Goal: Task Accomplishment & Management: Complete application form

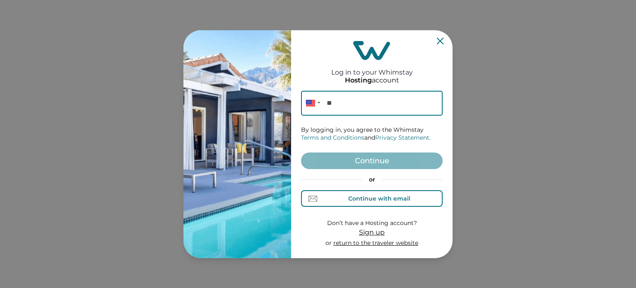
click at [358, 197] on div "Continue with email" at bounding box center [379, 198] width 62 height 7
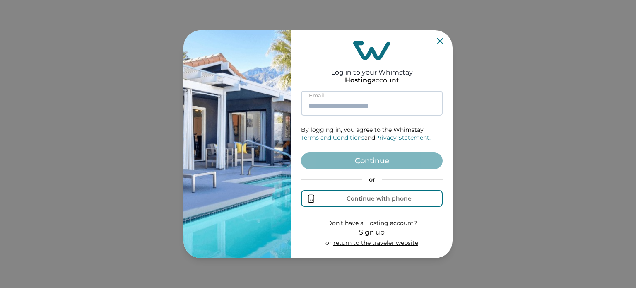
click at [350, 98] on input at bounding box center [372, 103] width 142 height 25
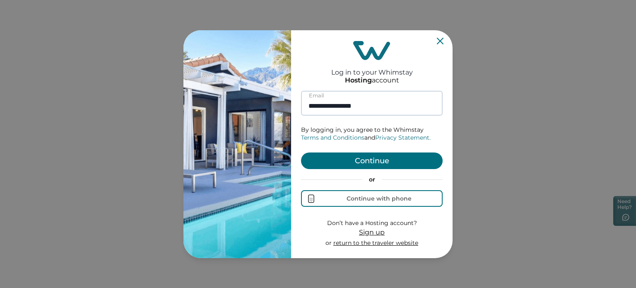
type input "**********"
click at [301, 152] on button "Continue" at bounding box center [372, 160] width 142 height 17
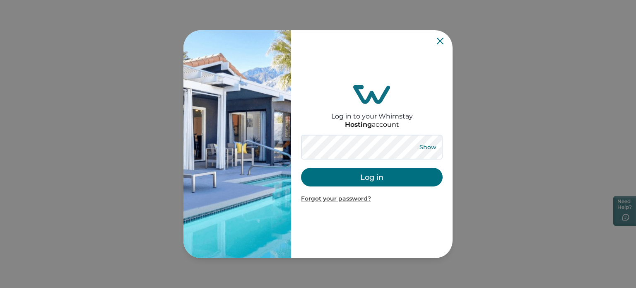
click at [417, 148] on button "Show" at bounding box center [428, 147] width 30 height 12
click at [407, 178] on button "Log in" at bounding box center [372, 177] width 142 height 19
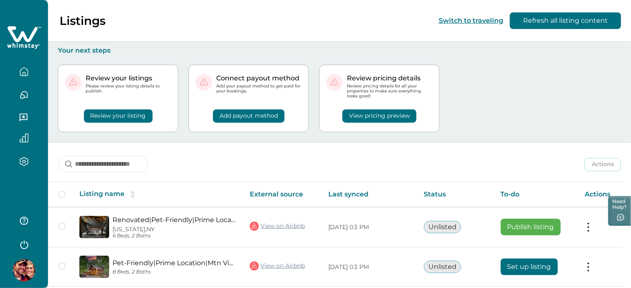
click at [381, 114] on button "View pricing preview" at bounding box center [380, 115] width 74 height 13
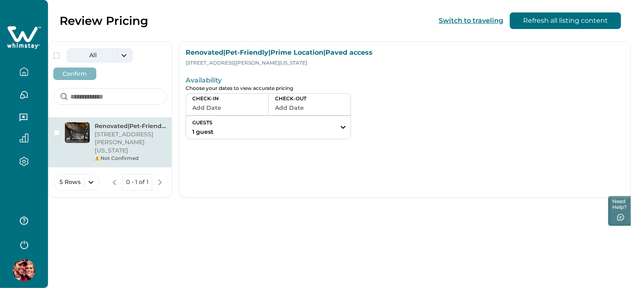
click at [127, 56] on button "All" at bounding box center [100, 55] width 66 height 14
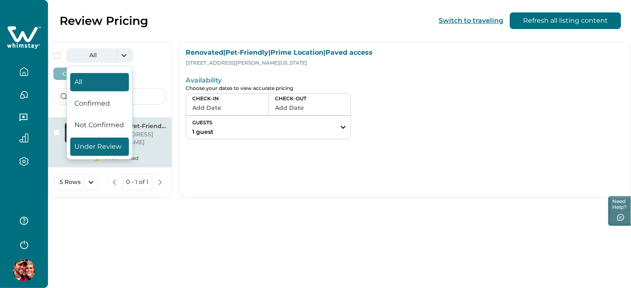
click at [108, 142] on button "Under Review" at bounding box center [99, 146] width 59 height 18
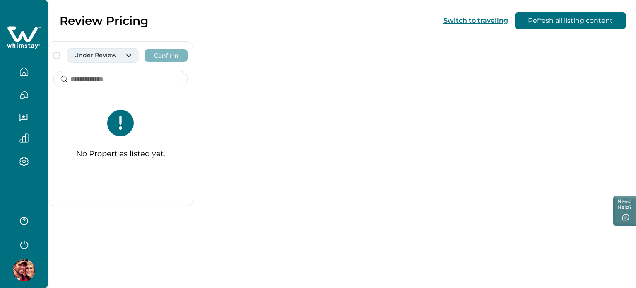
click at [103, 58] on button "Under Review" at bounding box center [103, 55] width 72 height 14
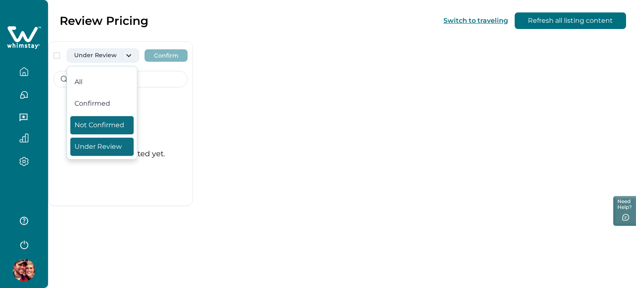
click at [98, 132] on button "Not Confirmed" at bounding box center [101, 125] width 63 height 18
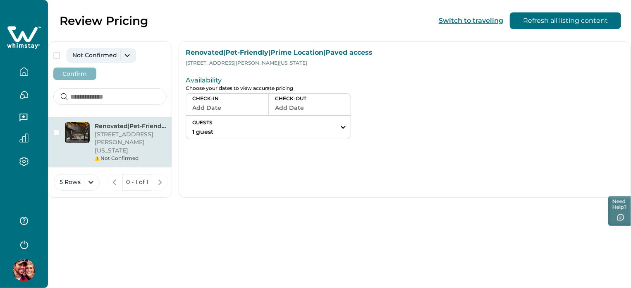
click at [111, 56] on button "Not Confirmed" at bounding box center [102, 55] width 70 height 14
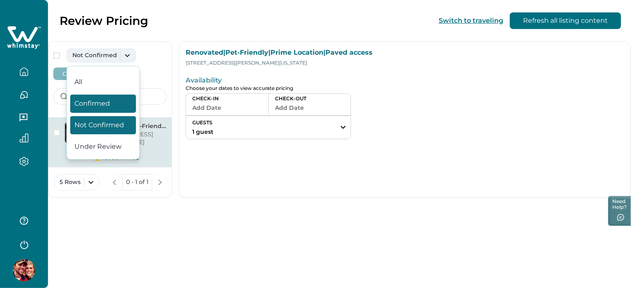
click at [110, 95] on button "Confirmed" at bounding box center [103, 103] width 66 height 18
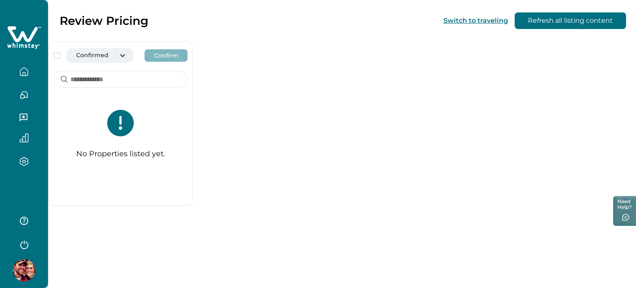
click at [120, 58] on button "Confirmed" at bounding box center [100, 55] width 66 height 14
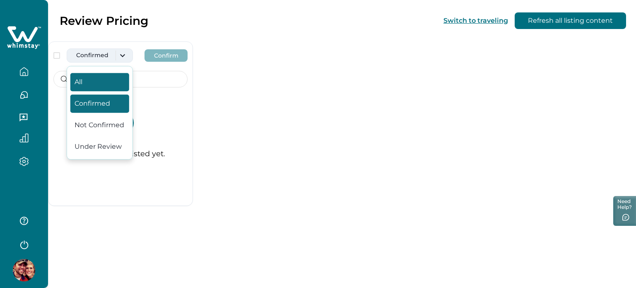
click at [108, 84] on button "All" at bounding box center [99, 82] width 59 height 18
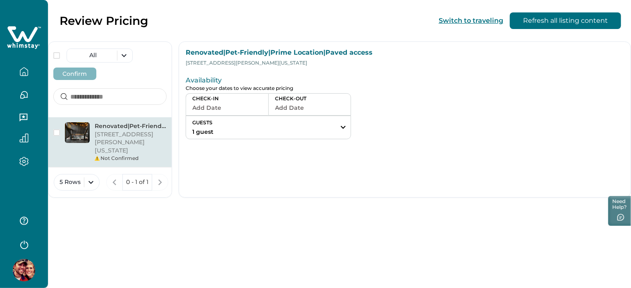
click at [167, 154] on div "Not Confirmed" at bounding box center [131, 157] width 72 height 7
click at [262, 106] on button "Add Date" at bounding box center [227, 108] width 70 height 12
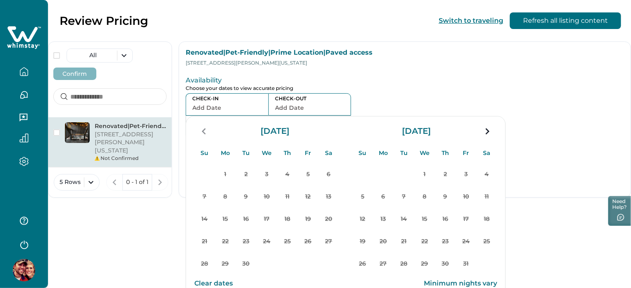
click at [515, 94] on div at bounding box center [543, 106] width 161 height 66
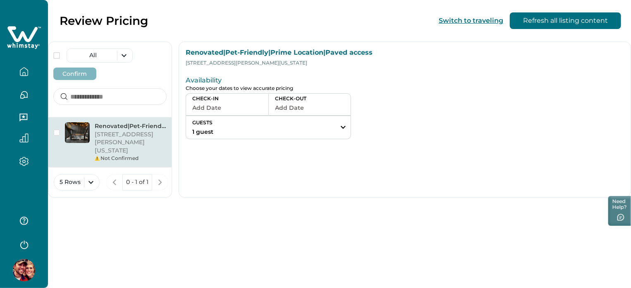
click at [26, 72] on icon "button" at bounding box center [23, 71] width 9 height 9
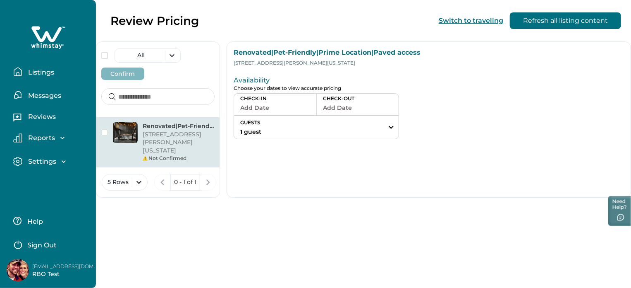
click at [26, 72] on p "Listings" at bounding box center [40, 72] width 29 height 8
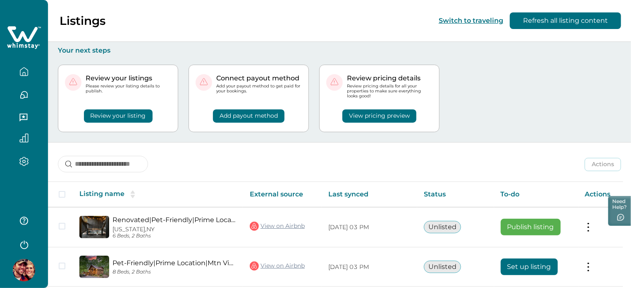
click at [417, 110] on button "View pricing preview" at bounding box center [380, 115] width 74 height 13
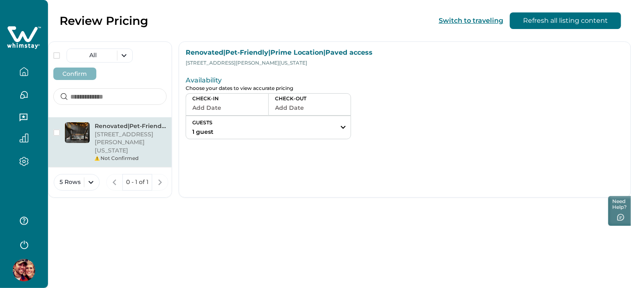
click at [23, 67] on icon "button" at bounding box center [23, 71] width 9 height 9
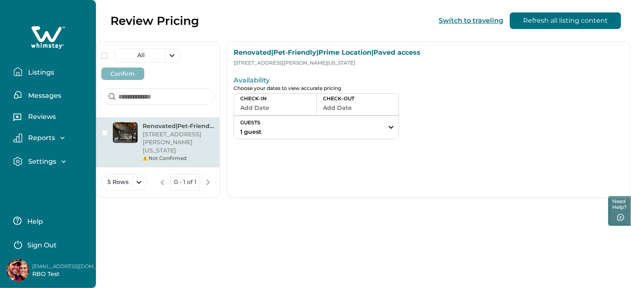
click at [23, 67] on button "Listings" at bounding box center [51, 71] width 76 height 17
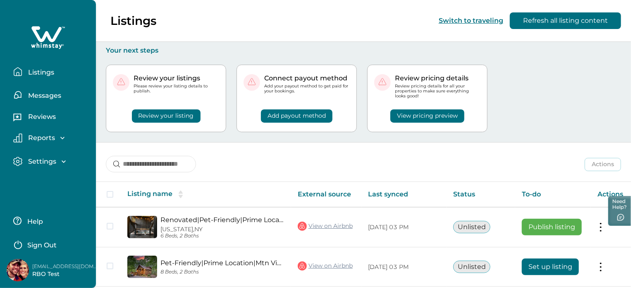
scroll to position [111, 0]
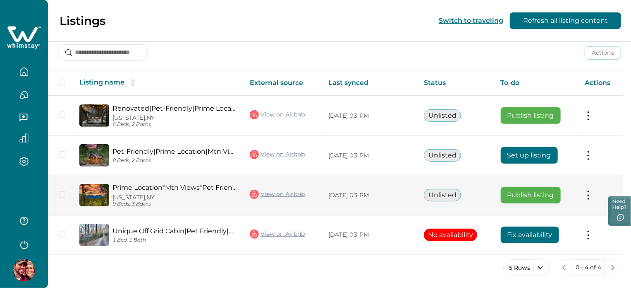
click at [601, 193] on td "Actions View listing on Whimstay Publish listing View listing details" at bounding box center [601, 195] width 45 height 40
click at [590, 198] on td "Actions View listing on Whimstay Publish listing View listing details" at bounding box center [601, 195] width 45 height 40
click at [592, 194] on button at bounding box center [588, 195] width 7 height 9
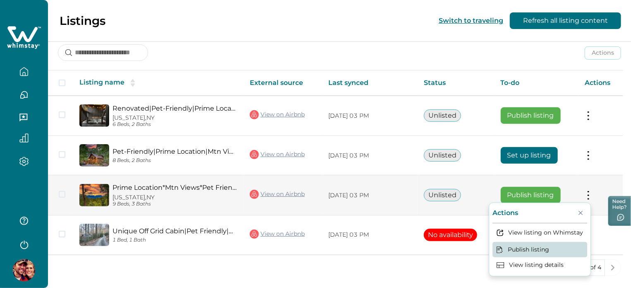
click at [545, 251] on button "Publish listing" at bounding box center [540, 249] width 95 height 15
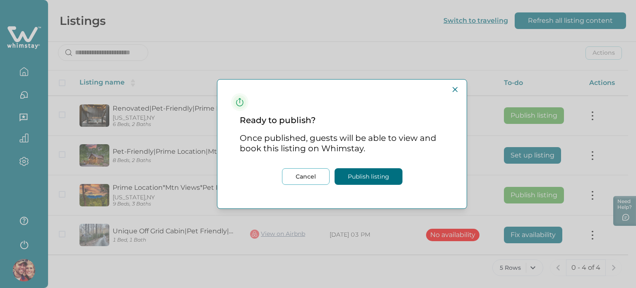
click at [362, 173] on button "Publish listing" at bounding box center [368, 176] width 68 height 17
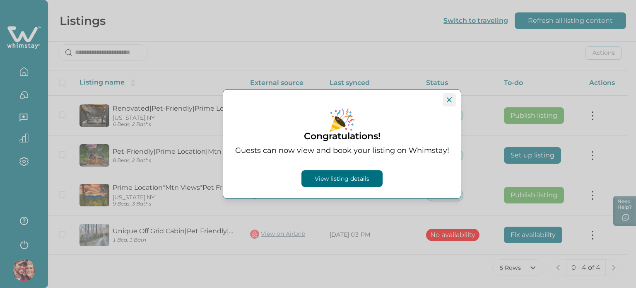
click at [448, 103] on button "Close" at bounding box center [448, 99] width 13 height 13
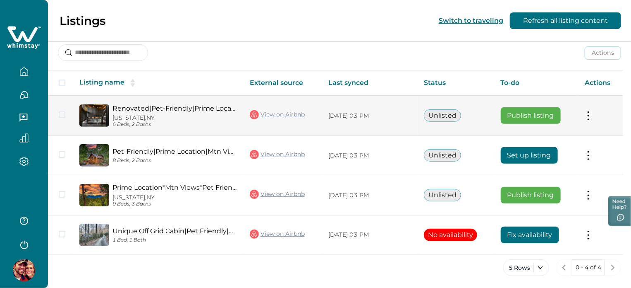
click at [592, 118] on button at bounding box center [588, 115] width 7 height 9
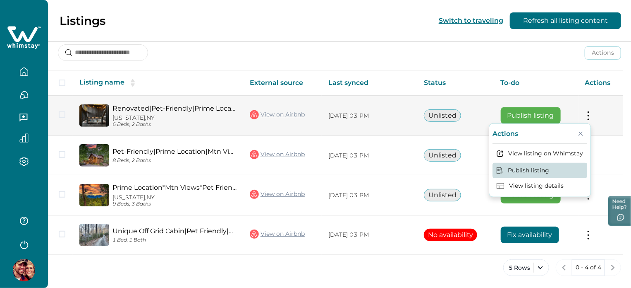
click at [549, 163] on button "Publish listing" at bounding box center [540, 169] width 95 height 15
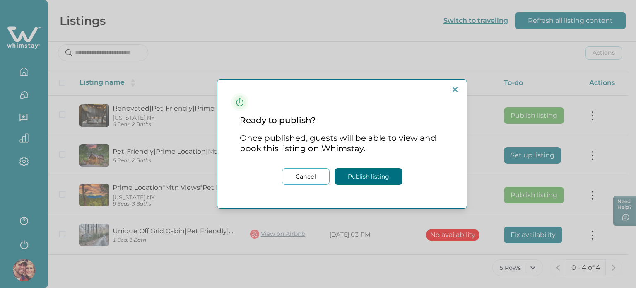
click at [393, 173] on button "Publish listing" at bounding box center [368, 176] width 68 height 17
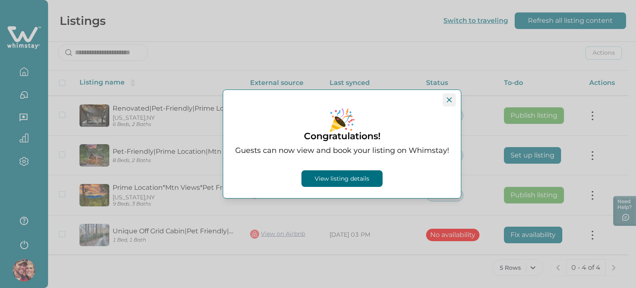
click at [450, 98] on icon "Close" at bounding box center [448, 99] width 5 height 5
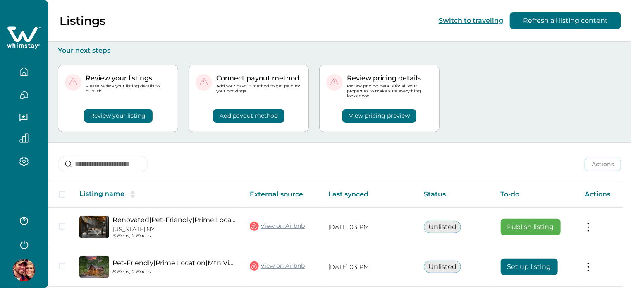
click at [354, 120] on button "View pricing preview" at bounding box center [380, 115] width 74 height 13
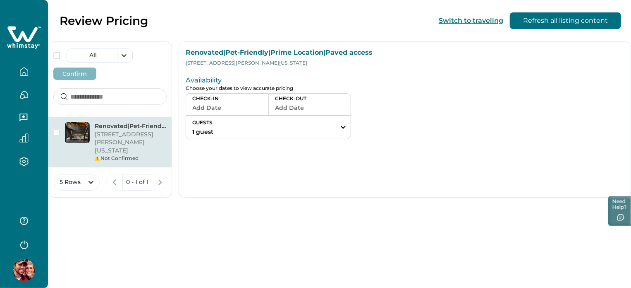
click at [25, 75] on icon "button" at bounding box center [23, 71] width 9 height 9
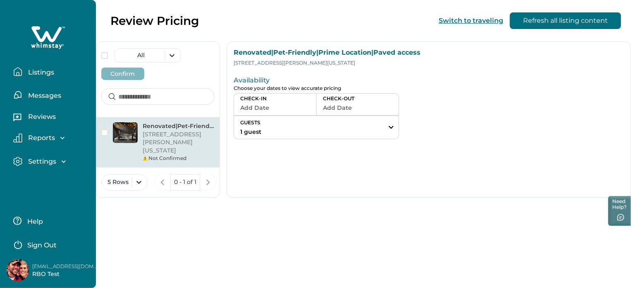
click at [25, 75] on button "Listings" at bounding box center [51, 71] width 76 height 17
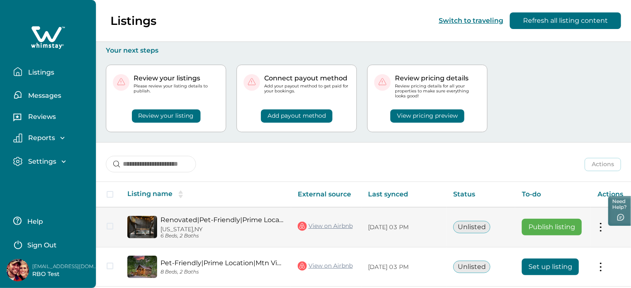
scroll to position [111, 0]
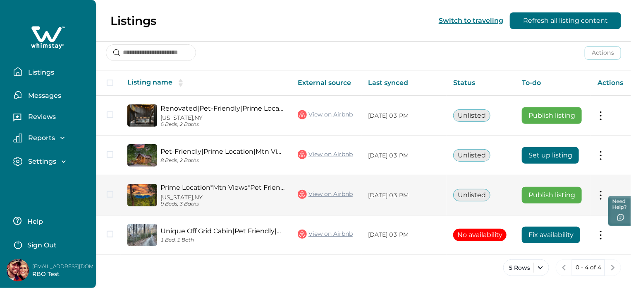
click at [601, 195] on button at bounding box center [601, 195] width 7 height 9
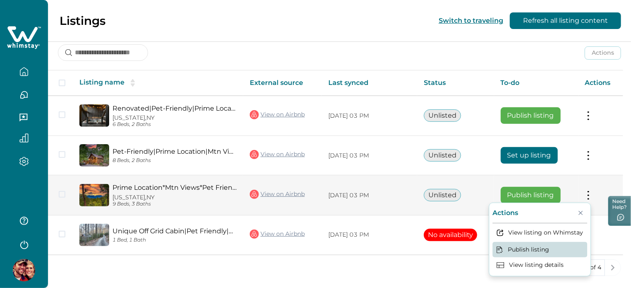
click at [545, 251] on button "Publish listing" at bounding box center [540, 249] width 95 height 15
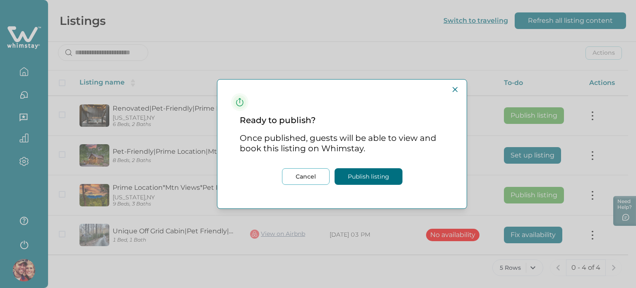
click at [393, 177] on button "Publish listing" at bounding box center [368, 176] width 68 height 17
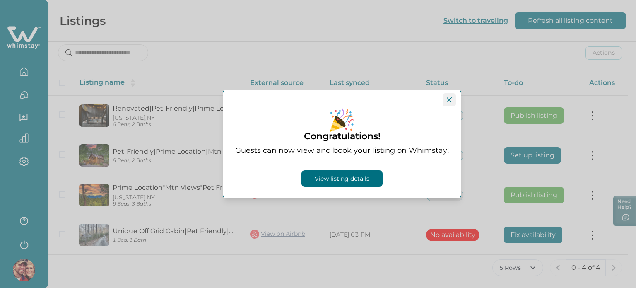
click at [449, 103] on button "Close" at bounding box center [448, 99] width 13 height 13
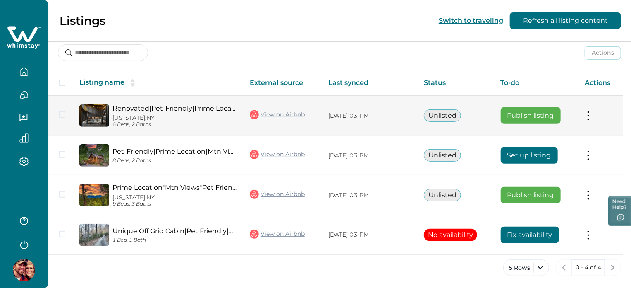
click at [592, 115] on button at bounding box center [588, 115] width 7 height 9
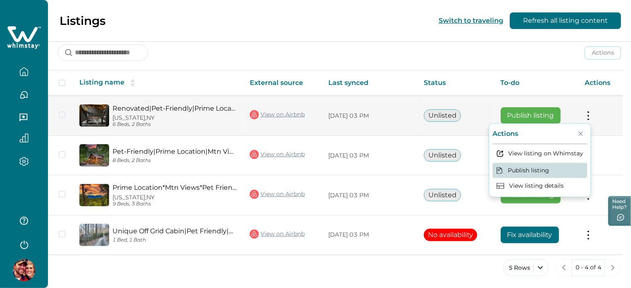
click at [536, 170] on button "Publish listing" at bounding box center [540, 169] width 95 height 15
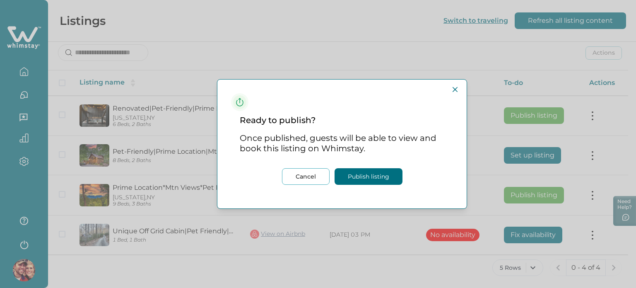
click at [368, 192] on footer "Cancel Publish listing" at bounding box center [341, 184] width 249 height 47
click at [374, 169] on button "Publish listing" at bounding box center [368, 176] width 68 height 17
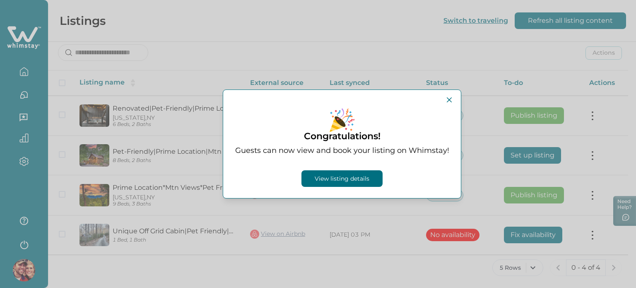
click at [363, 179] on button "View listing details" at bounding box center [341, 178] width 81 height 17
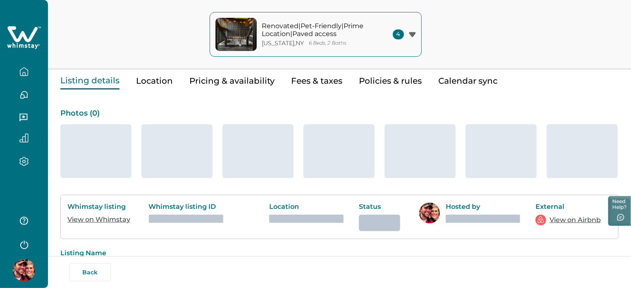
scroll to position [35, 0]
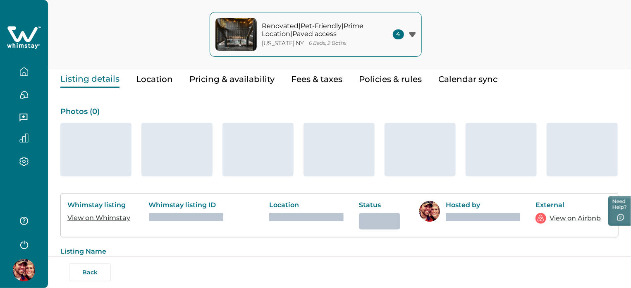
click at [216, 115] on div "Photos ( 0 )" at bounding box center [339, 142] width 559 height 69
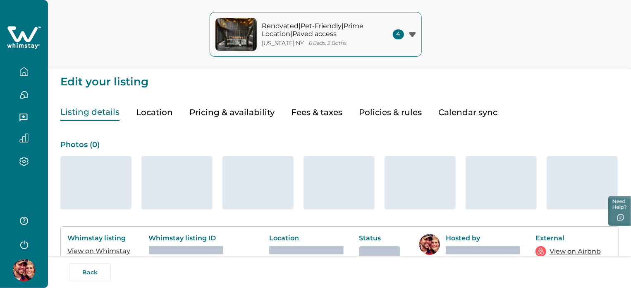
click at [216, 115] on button "Pricing & availability" at bounding box center [232, 112] width 85 height 17
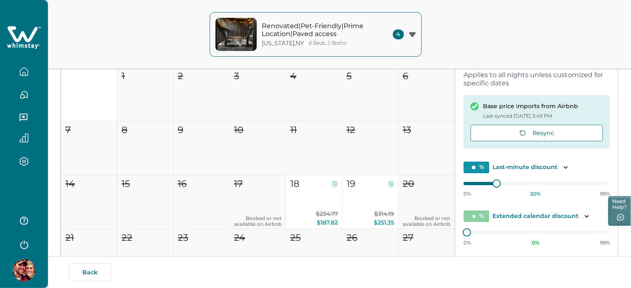
type input "**"
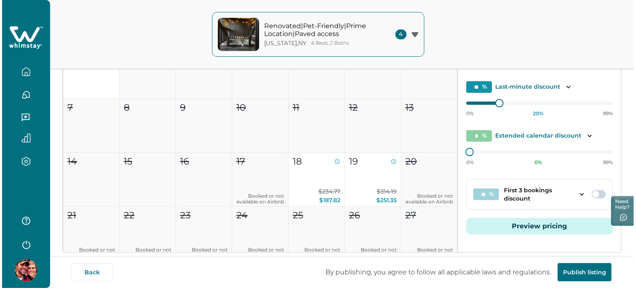
scroll to position [147, 0]
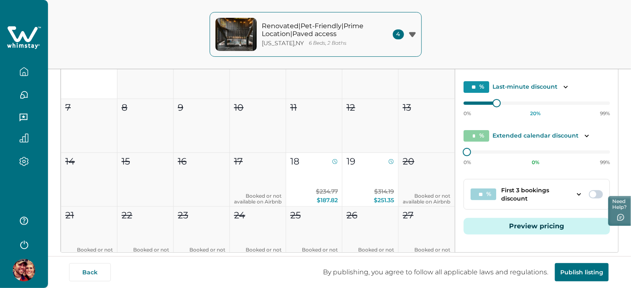
click at [512, 225] on button "Preview pricing" at bounding box center [537, 226] width 146 height 17
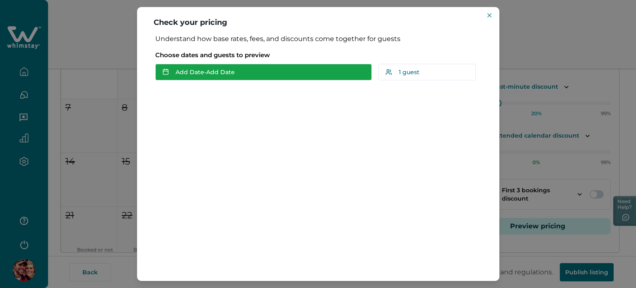
click at [228, 77] on button "Add Date - Add Date" at bounding box center [263, 72] width 216 height 17
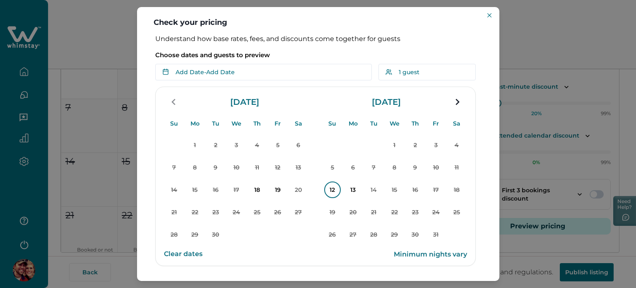
click at [339, 193] on button "12" at bounding box center [332, 189] width 21 height 21
click at [360, 192] on p "13" at bounding box center [353, 189] width 17 height 17
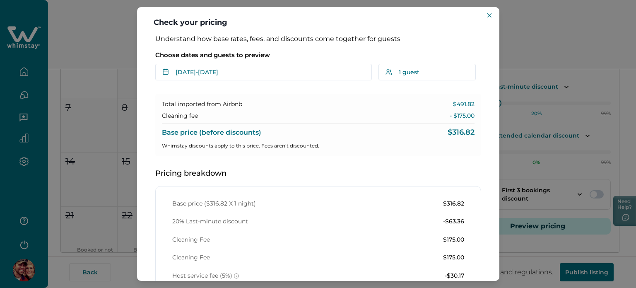
scroll to position [188, 0]
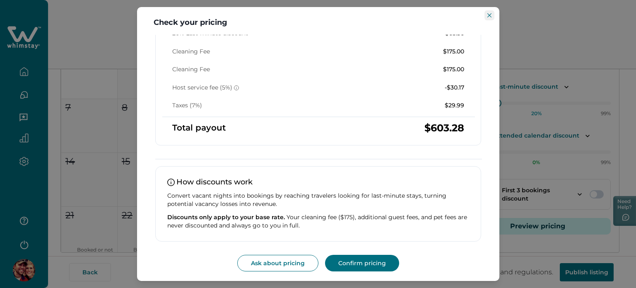
click at [489, 15] on icon "Close" at bounding box center [489, 15] width 4 height 4
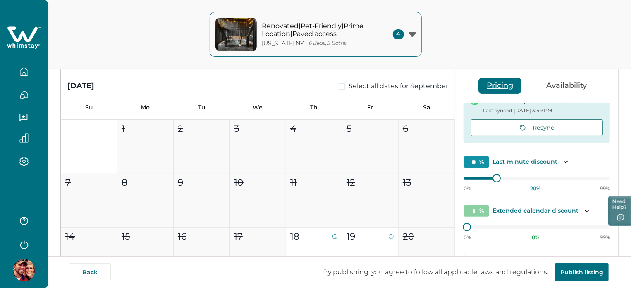
scroll to position [0, 0]
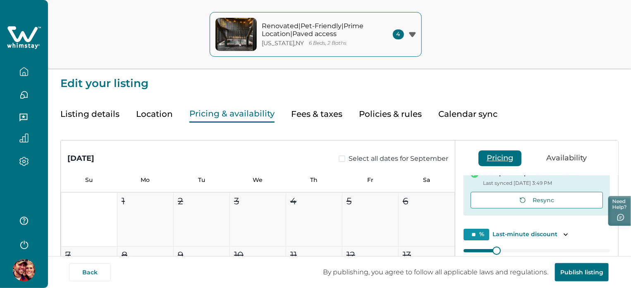
click at [8, 35] on icon at bounding box center [24, 37] width 34 height 25
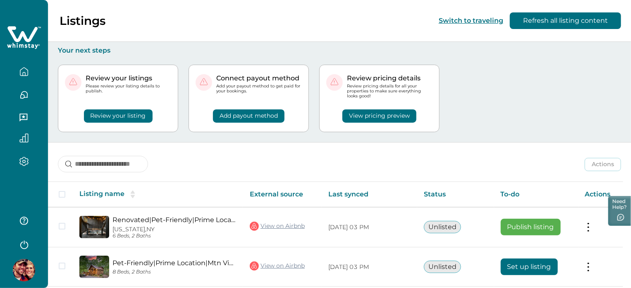
scroll to position [111, 0]
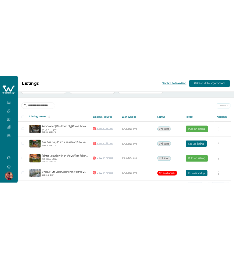
scroll to position [111, 0]
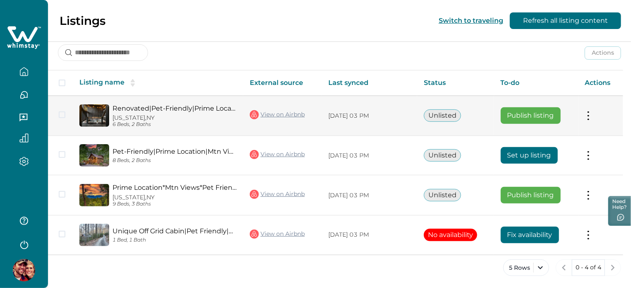
click at [592, 114] on button at bounding box center [588, 115] width 7 height 9
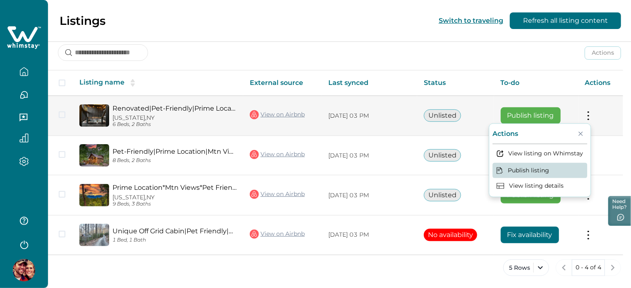
click at [525, 171] on button "Publish listing" at bounding box center [540, 169] width 95 height 15
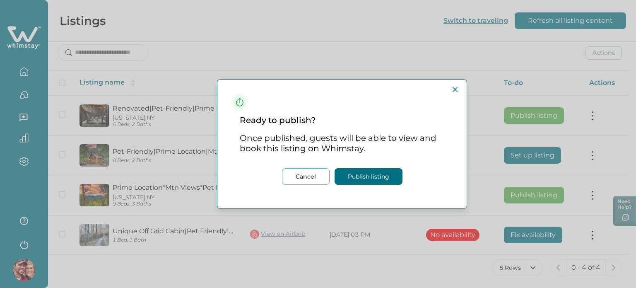
click at [347, 171] on button "Publish listing" at bounding box center [368, 176] width 68 height 17
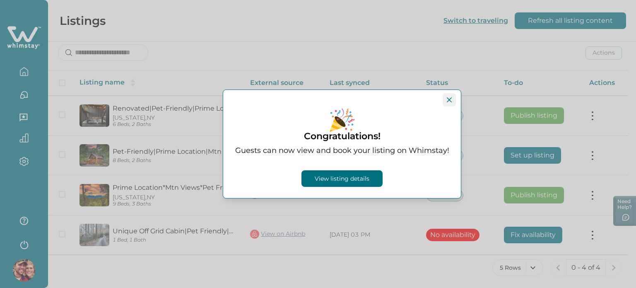
click at [450, 96] on button "Close" at bounding box center [448, 99] width 13 height 13
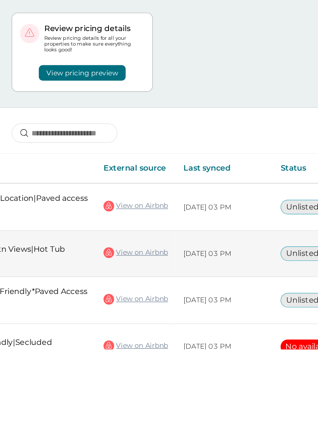
scroll to position [0, 261]
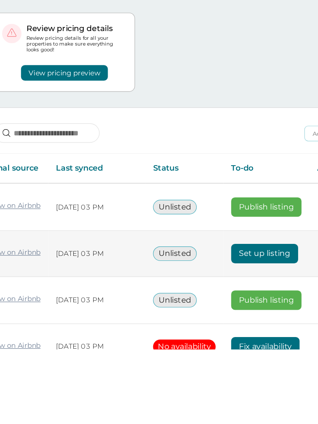
click at [225, 287] on button "Publish listing" at bounding box center [242, 302] width 60 height 17
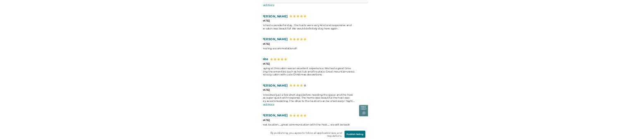
scroll to position [8302, 0]
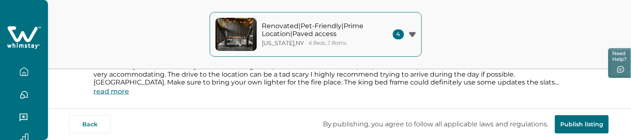
click at [586, 122] on button "Publish listing" at bounding box center [582, 124] width 54 height 18
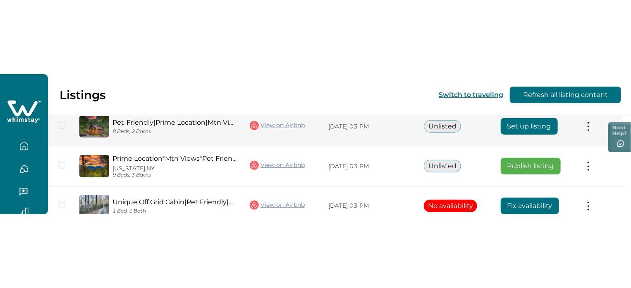
scroll to position [111, 0]
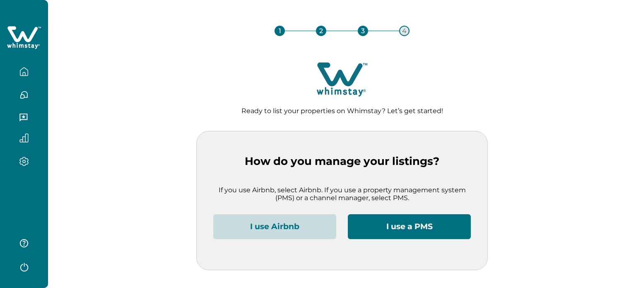
click at [316, 227] on button "I use Airbnb" at bounding box center [274, 226] width 123 height 25
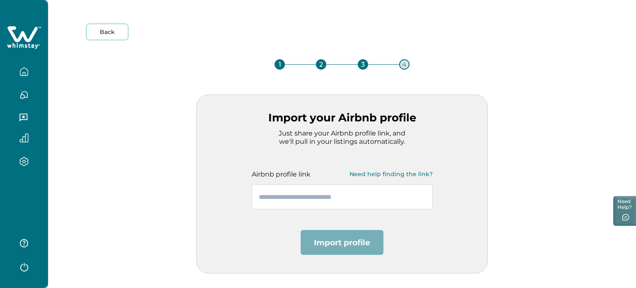
click at [315, 201] on input "text" at bounding box center [342, 196] width 181 height 25
paste input "**********"
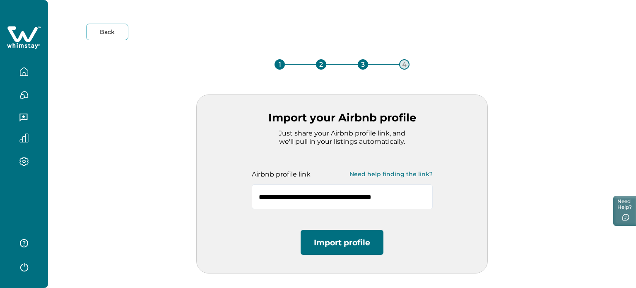
type input "**********"
click at [315, 243] on button "Import profile" at bounding box center [341, 242] width 83 height 25
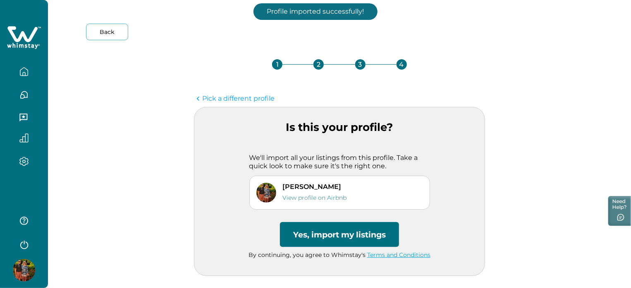
click at [310, 236] on button "Yes, import my listings" at bounding box center [339, 234] width 119 height 25
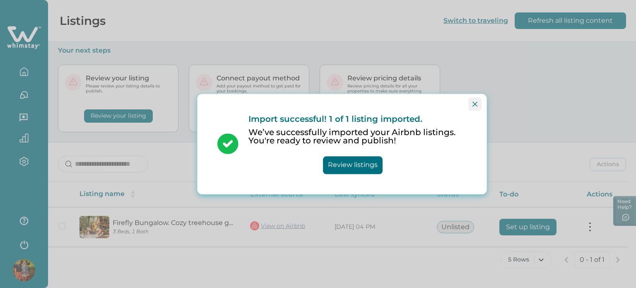
click at [477, 104] on button "Close" at bounding box center [474, 103] width 13 height 13
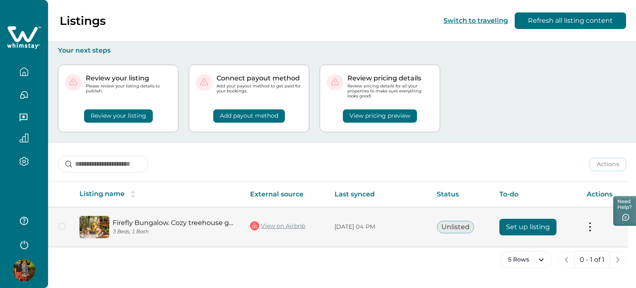
click at [536, 226] on button "Set up listing" at bounding box center [527, 226] width 57 height 17
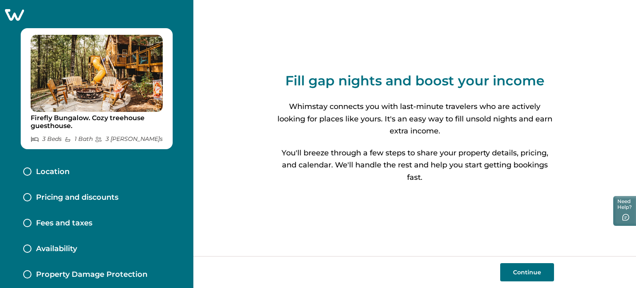
click at [517, 272] on button "Continue" at bounding box center [527, 272] width 54 height 18
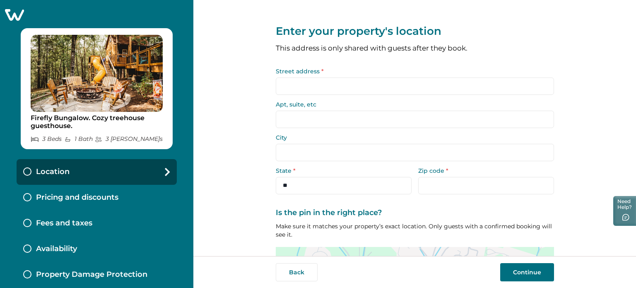
click at [335, 88] on input "Street address *" at bounding box center [415, 85] width 278 height 17
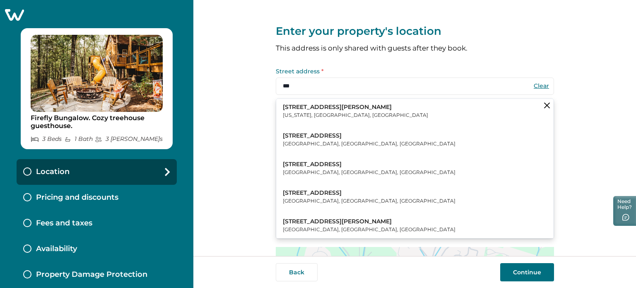
click at [344, 119] on button "123 William Street New York, NY, USA" at bounding box center [414, 110] width 277 height 25
type input "**********"
type input "********"
select select "**"
type input "*****"
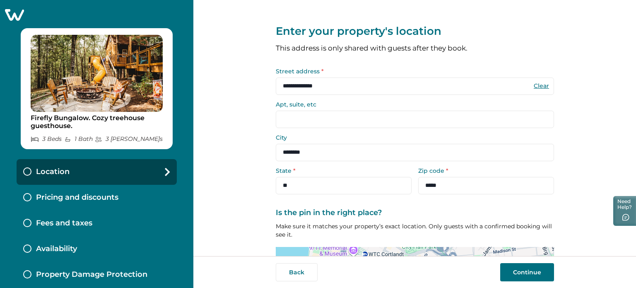
click at [527, 274] on button "Continue" at bounding box center [527, 272] width 54 height 18
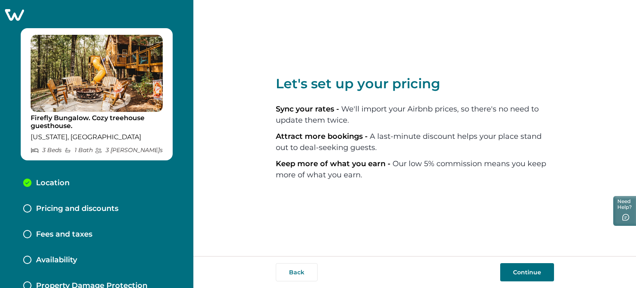
click at [523, 268] on button "Continue" at bounding box center [527, 272] width 54 height 18
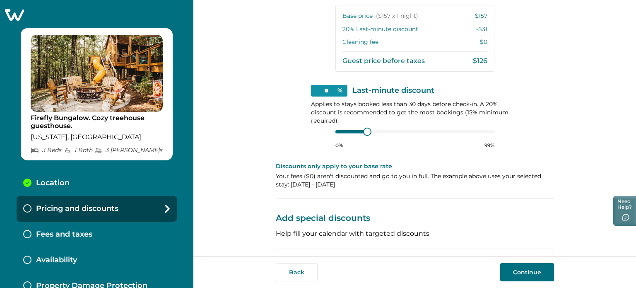
scroll to position [311, 0]
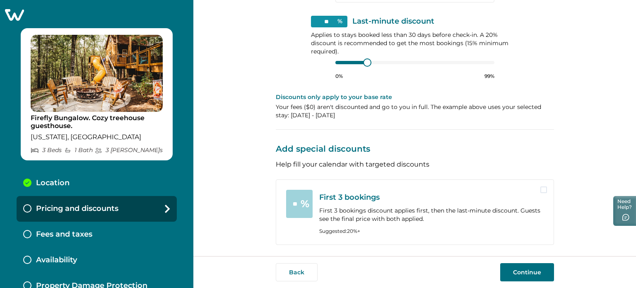
click at [511, 267] on button "Continue" at bounding box center [527, 272] width 54 height 18
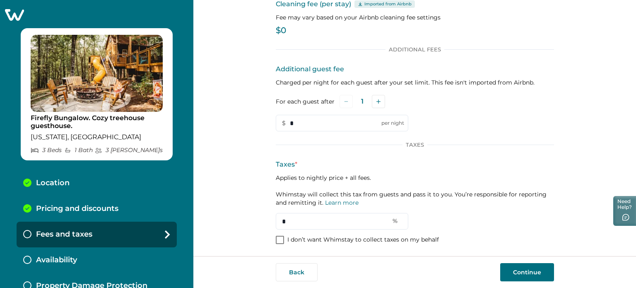
scroll to position [53, 0]
drag, startPoint x: 299, startPoint y: 123, endPoint x: 265, endPoint y: 120, distance: 33.6
click at [265, 120] on div "Set up your fees and taxes Cleaning fee (per stay) Imported from Airbnb Fee may…" at bounding box center [414, 128] width 442 height 256
type input "**"
drag, startPoint x: 283, startPoint y: 215, endPoint x: 251, endPoint y: 215, distance: 32.7
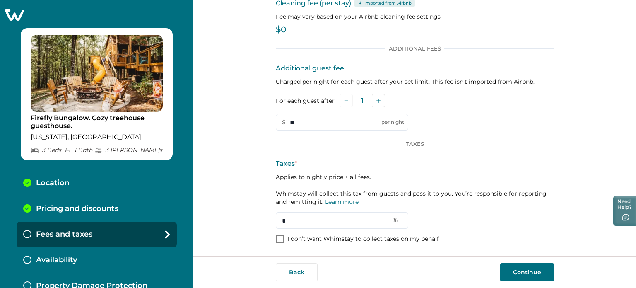
click at [251, 215] on div "Set up your fees and taxes Cleaning fee (per stay) Imported from Airbnb Fee may…" at bounding box center [414, 128] width 442 height 256
type input "*"
click at [508, 273] on button "Continue" at bounding box center [527, 272] width 54 height 18
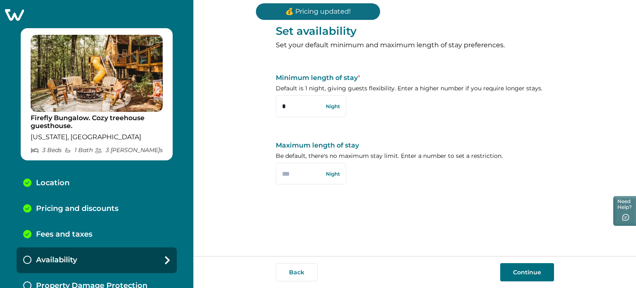
click at [508, 273] on button "Continue" at bounding box center [527, 272] width 54 height 18
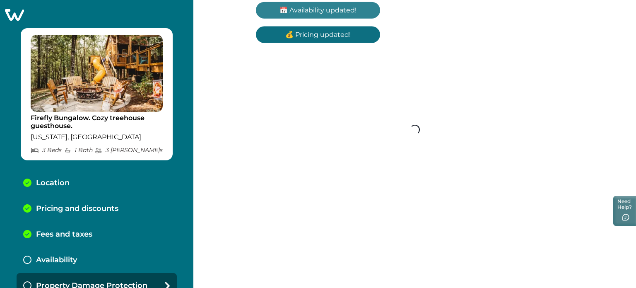
scroll to position [10, 0]
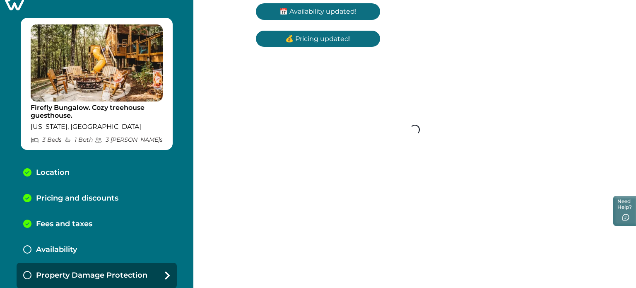
click at [98, 239] on div "Availability" at bounding box center [97, 250] width 160 height 26
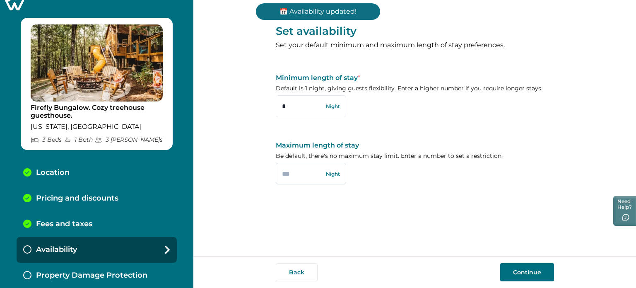
click at [290, 180] on input "text" at bounding box center [311, 174] width 70 height 22
type input "**"
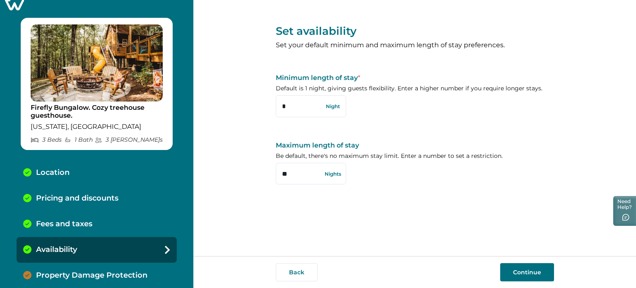
type input "**"
click at [521, 273] on button "Continue" at bounding box center [527, 272] width 54 height 18
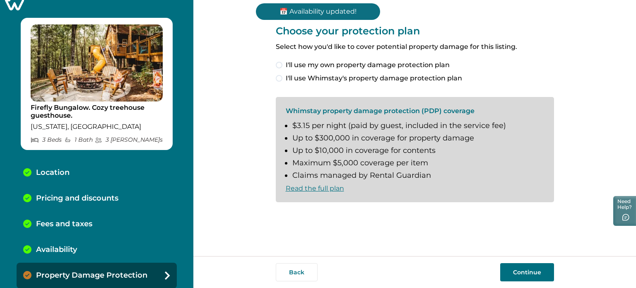
click at [360, 59] on div "Choose your protection plan Select how you'd like to cover potential property d…" at bounding box center [415, 54] width 278 height 58
click at [360, 62] on span "I'll use my own property damage protection plan" at bounding box center [368, 65] width 164 height 10
click at [526, 278] on button "Continue" at bounding box center [527, 272] width 54 height 18
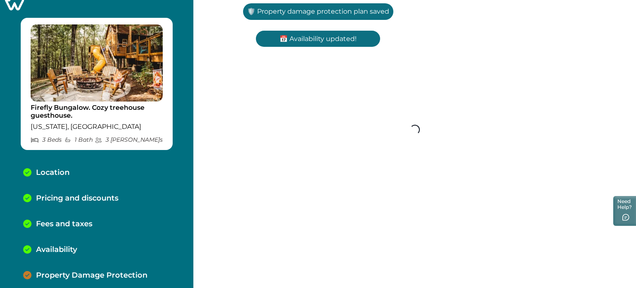
scroll to position [36, 0]
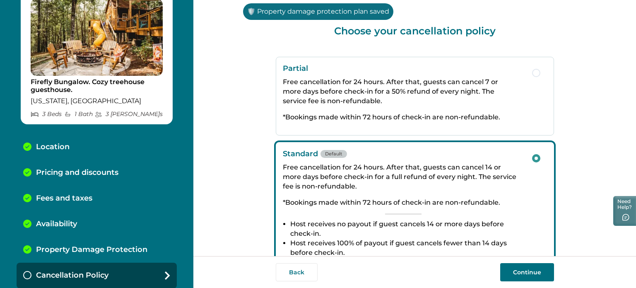
click at [527, 278] on button "Continue" at bounding box center [527, 272] width 54 height 18
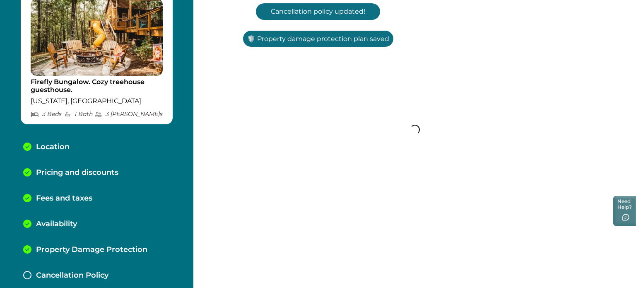
scroll to position [62, 0]
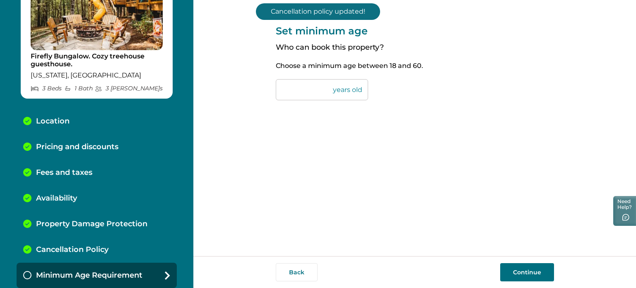
drag, startPoint x: 293, startPoint y: 93, endPoint x: 265, endPoint y: 87, distance: 28.6
click at [265, 87] on div "Set minimum age Who can book this property? Choose a minimum age between 18 and…" at bounding box center [414, 128] width 442 height 256
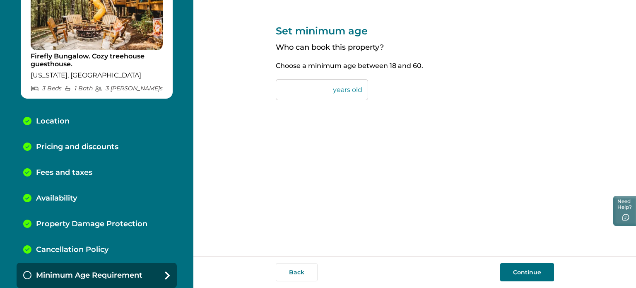
type input "**"
click at [505, 277] on button "Continue" at bounding box center [527, 272] width 54 height 18
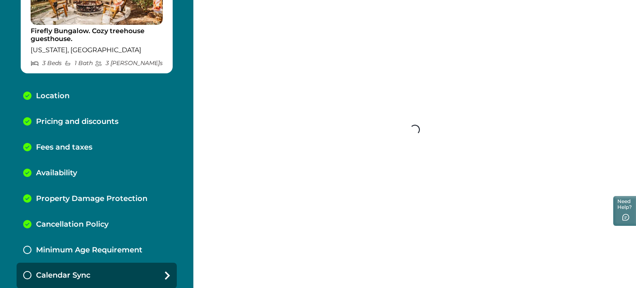
scroll to position [87, 0]
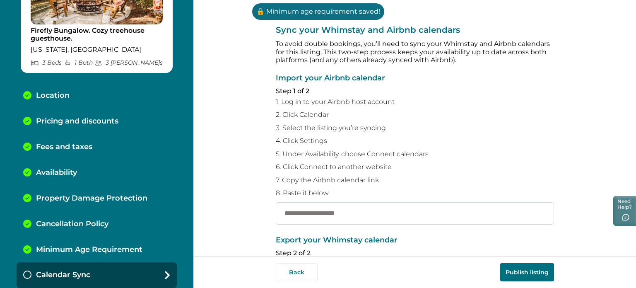
click at [339, 212] on input "text" at bounding box center [415, 213] width 278 height 22
paste input "**********"
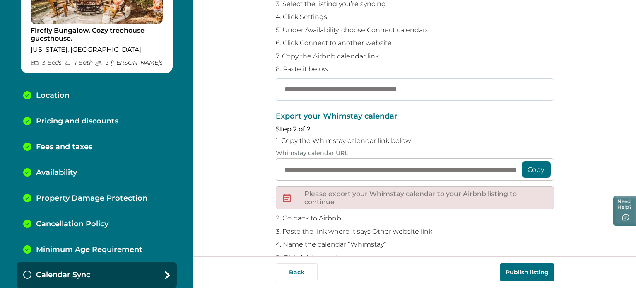
scroll to position [158, 0]
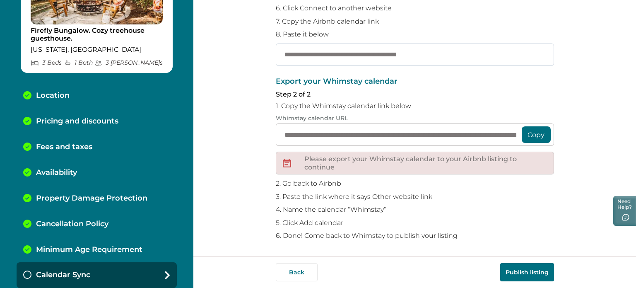
click at [310, 61] on input "**********" at bounding box center [415, 54] width 278 height 22
paste input "**********"
type input "**********"
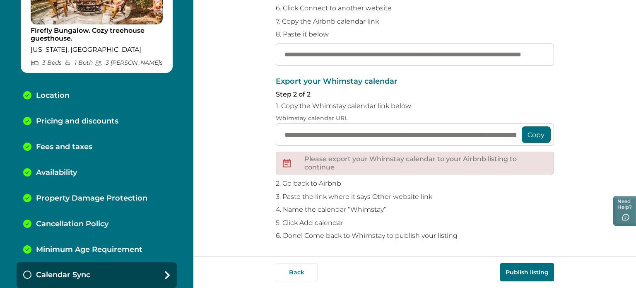
click at [497, 274] on div "Back Publish listing" at bounding box center [415, 272] width 278 height 18
click at [521, 269] on button "Publish listing" at bounding box center [527, 272] width 54 height 18
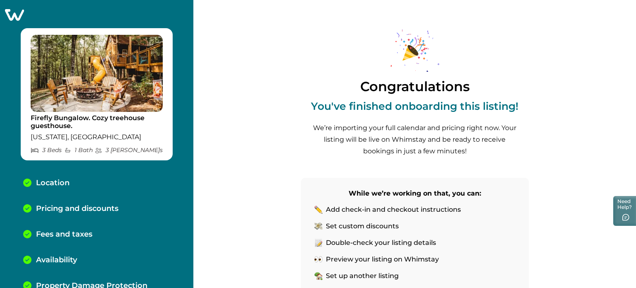
click at [10, 11] on icon at bounding box center [14, 14] width 20 height 13
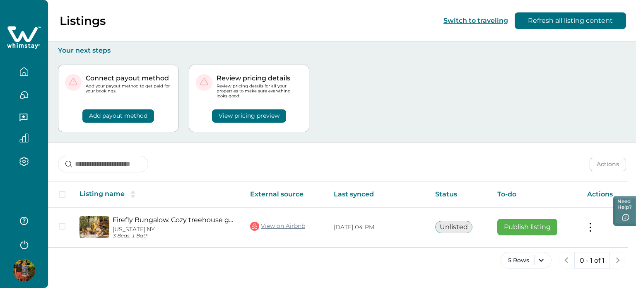
click at [231, 116] on button "View pricing preview" at bounding box center [249, 115] width 74 height 13
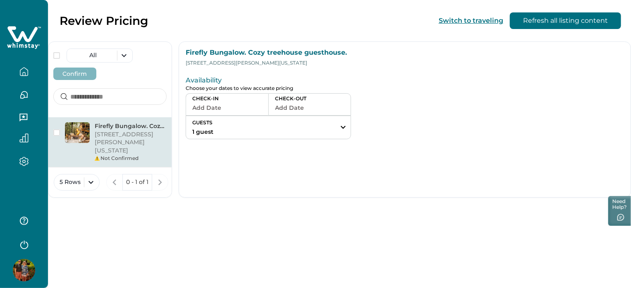
click at [262, 108] on button "Add Date" at bounding box center [227, 108] width 70 height 12
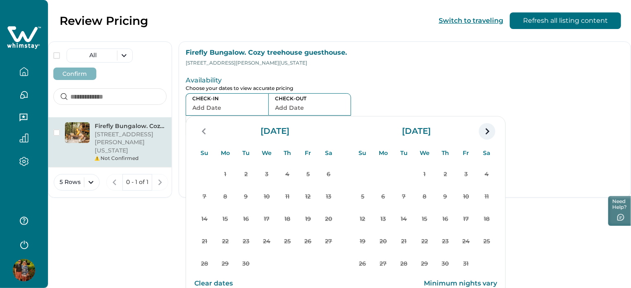
click at [494, 134] on icon "navigation button" at bounding box center [487, 131] width 13 height 15
click at [494, 135] on icon "navigation button" at bounding box center [487, 131] width 13 height 15
click at [29, 75] on button "button" at bounding box center [24, 71] width 35 height 17
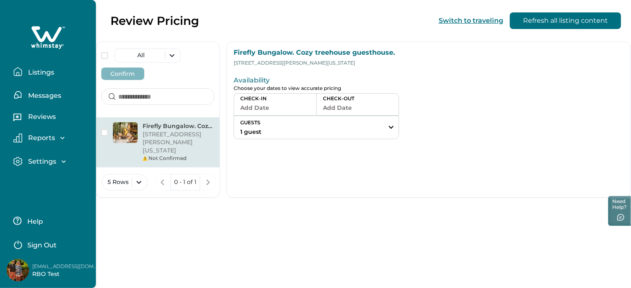
drag, startPoint x: 29, startPoint y: 75, endPoint x: 40, endPoint y: 75, distance: 10.3
click at [30, 75] on p "Listings" at bounding box center [40, 72] width 29 height 8
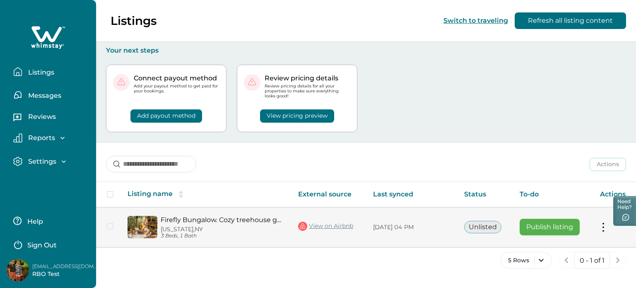
click at [604, 233] on td "Actions View listing on Whimstay Publish listing View listing details" at bounding box center [614, 227] width 43 height 40
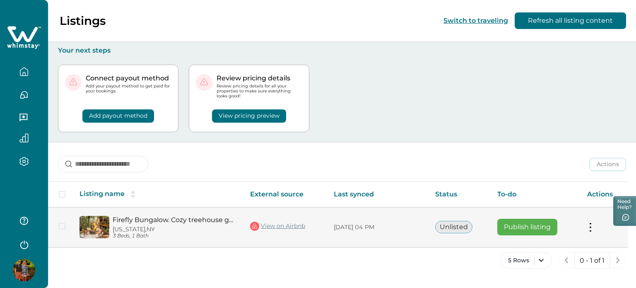
click at [590, 226] on button at bounding box center [590, 227] width 7 height 9
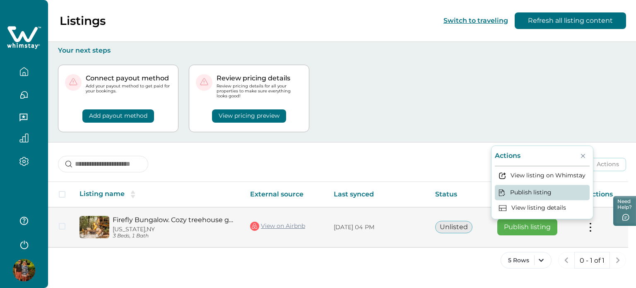
click at [533, 194] on button "Publish listing" at bounding box center [541, 192] width 95 height 15
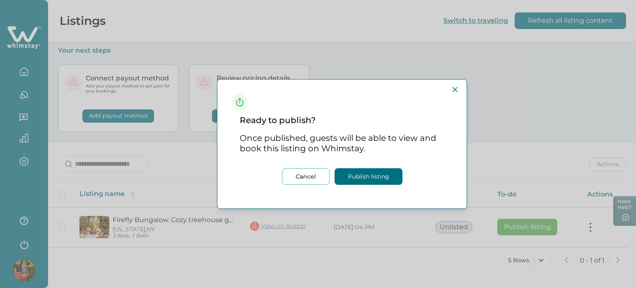
click at [355, 170] on button "Publish listing" at bounding box center [368, 176] width 68 height 17
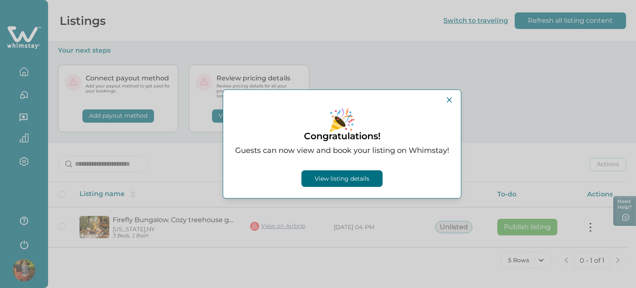
click at [353, 175] on button "View listing details" at bounding box center [341, 178] width 81 height 17
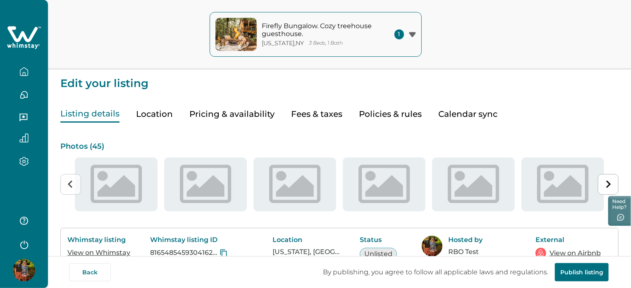
click at [218, 118] on button "Pricing & availability" at bounding box center [232, 114] width 85 height 17
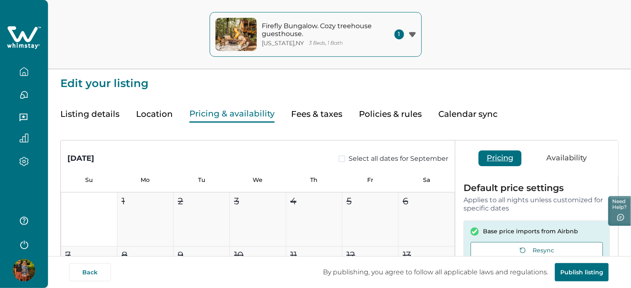
type input "**"
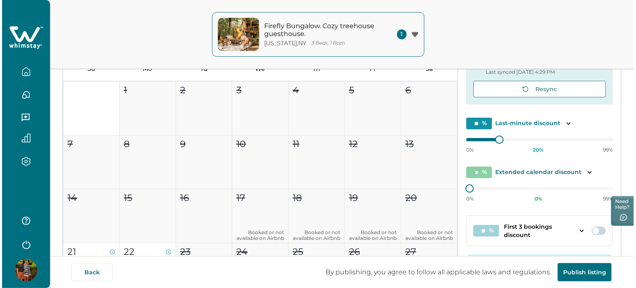
scroll to position [168, 0]
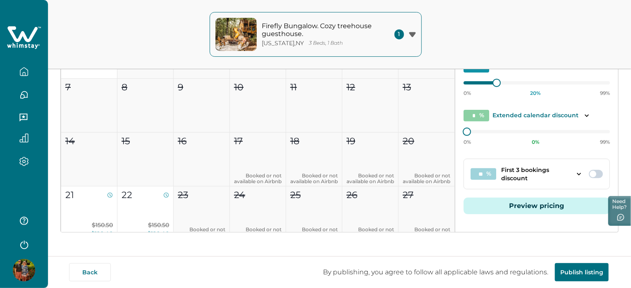
click at [482, 200] on button "Preview pricing" at bounding box center [537, 205] width 146 height 17
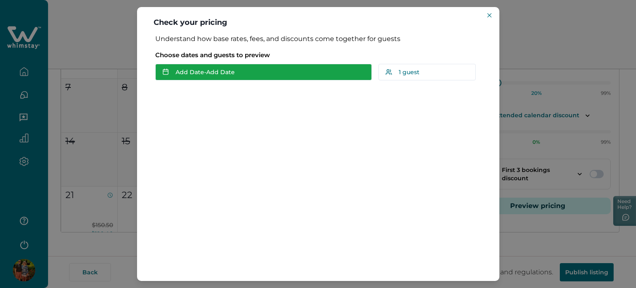
click at [221, 65] on button "Add Date - Add Date" at bounding box center [263, 72] width 216 height 17
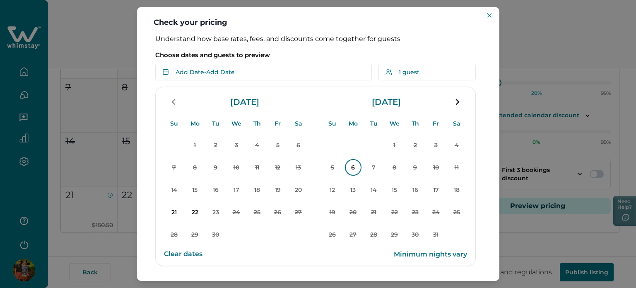
click at [358, 166] on p "6" at bounding box center [353, 167] width 17 height 17
click at [369, 169] on p "7" at bounding box center [373, 167] width 17 height 17
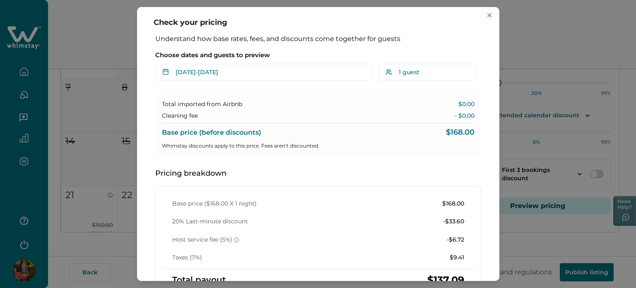
scroll to position [124, 0]
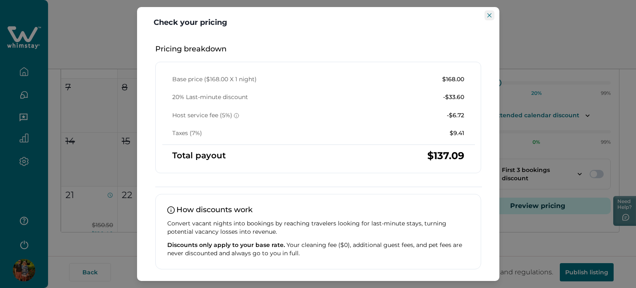
click at [489, 19] on button "Close" at bounding box center [489, 15] width 10 height 10
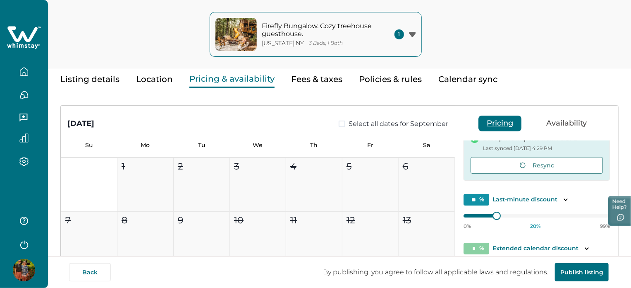
scroll to position [0, 0]
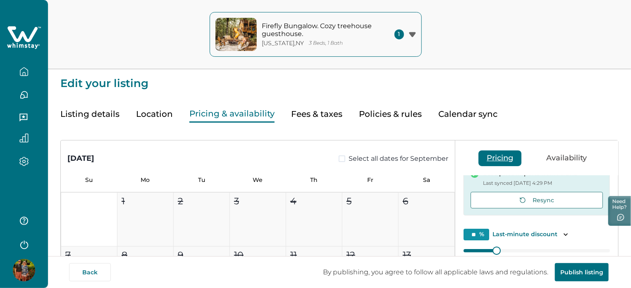
click at [19, 75] on button "button" at bounding box center [24, 71] width 35 height 17
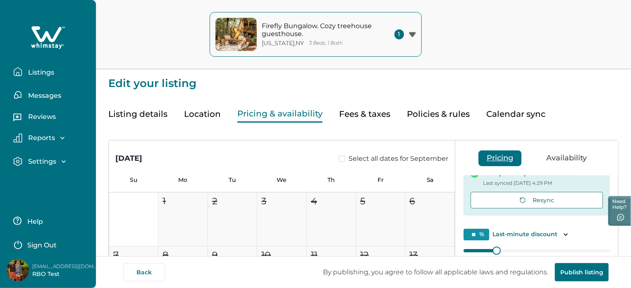
click at [19, 74] on icon "button" at bounding box center [18, 73] width 2 height 3
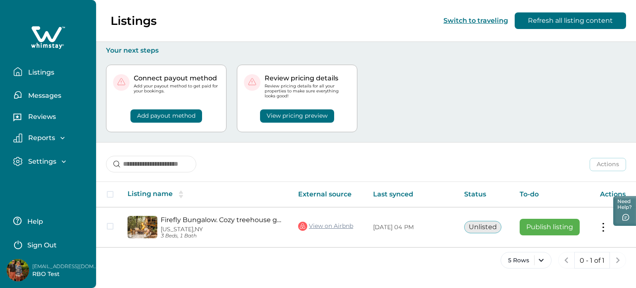
click at [19, 76] on button "Listings" at bounding box center [51, 71] width 76 height 17
click at [306, 120] on button "View pricing preview" at bounding box center [297, 115] width 74 height 13
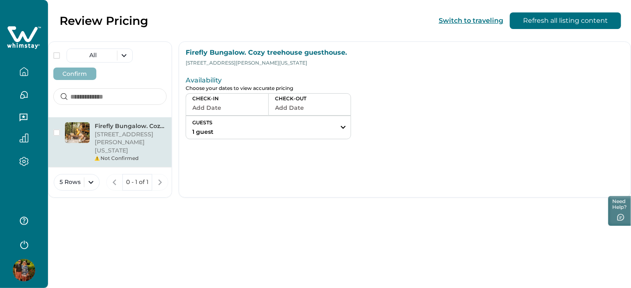
click at [262, 110] on button "Add Date" at bounding box center [227, 108] width 70 height 12
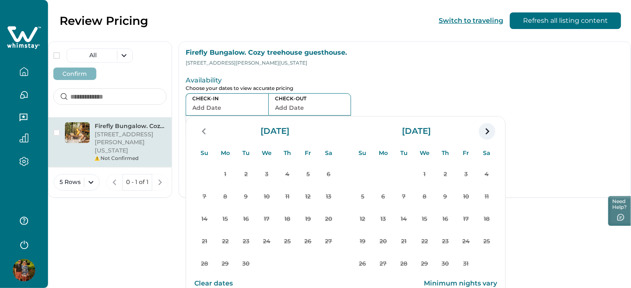
click at [496, 130] on button "navigation button" at bounding box center [487, 131] width 17 height 17
click at [161, 221] on div "Review Pricing Switch to traveling Refresh all listing content All Confirm Fire…" at bounding box center [339, 144] width 583 height 288
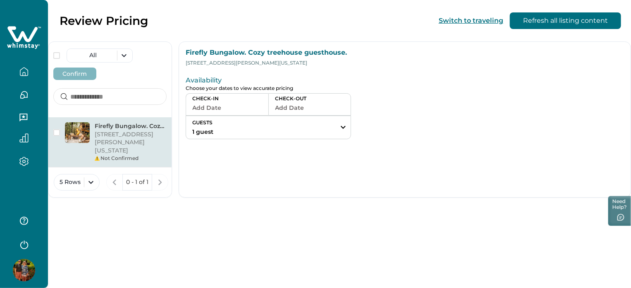
click at [262, 107] on button "Add Date" at bounding box center [227, 108] width 70 height 12
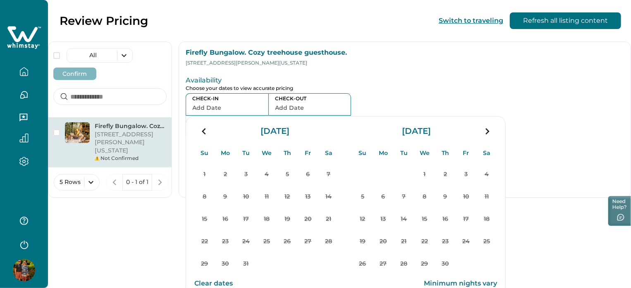
click at [29, 66] on button "button" at bounding box center [24, 71] width 35 height 17
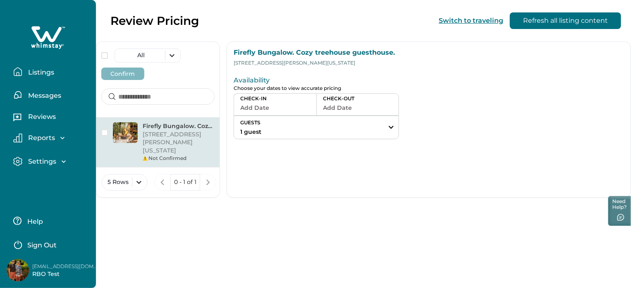
click at [29, 66] on button "Listings" at bounding box center [51, 71] width 76 height 17
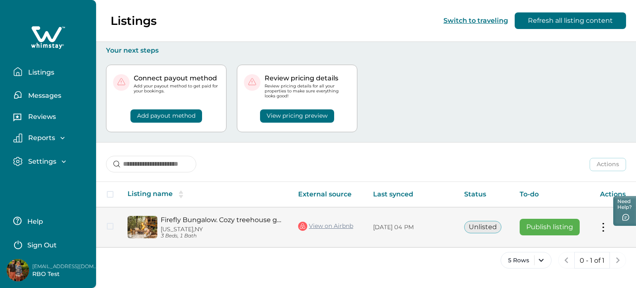
click at [533, 226] on button "Publish listing" at bounding box center [549, 226] width 60 height 17
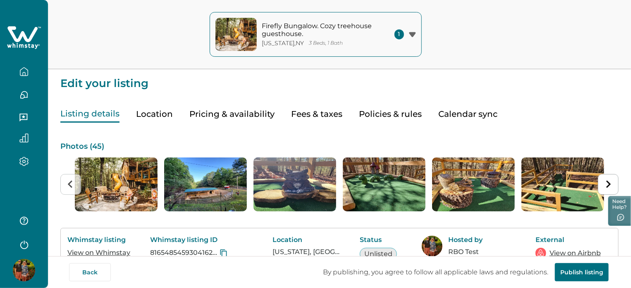
click at [250, 118] on button "Pricing & availability" at bounding box center [232, 114] width 85 height 17
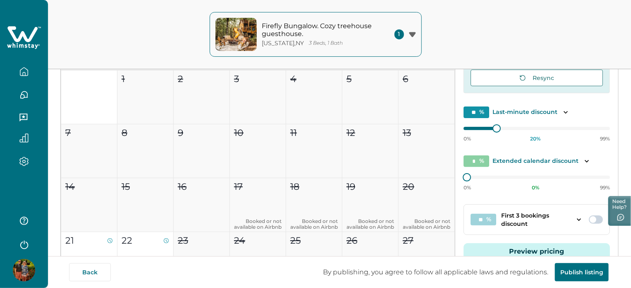
scroll to position [123, 0]
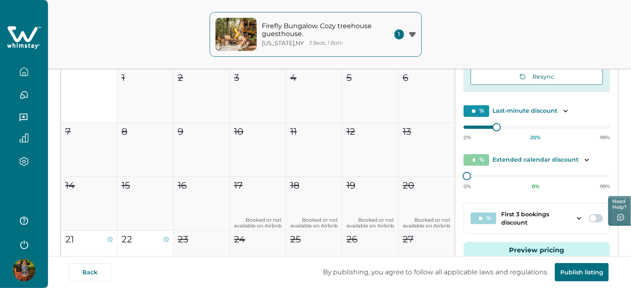
click at [549, 250] on button "Preview pricing" at bounding box center [537, 250] width 146 height 17
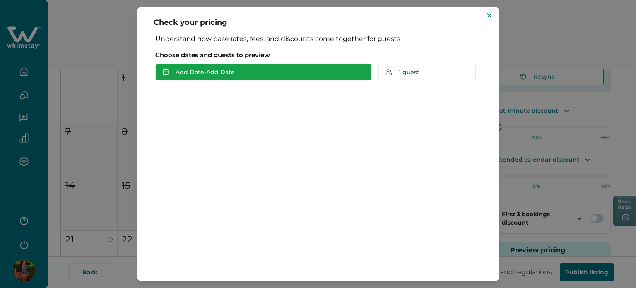
click at [203, 78] on button "Add Date - Add Date" at bounding box center [263, 72] width 216 height 17
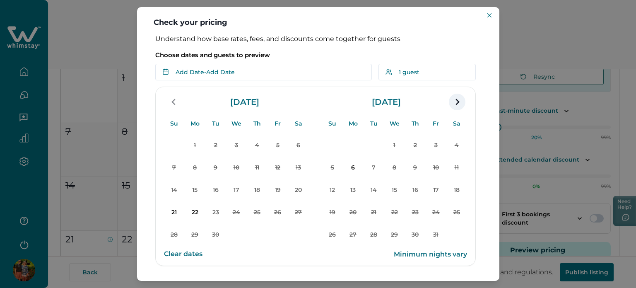
click at [457, 104] on icon "navigation button" at bounding box center [456, 101] width 13 height 15
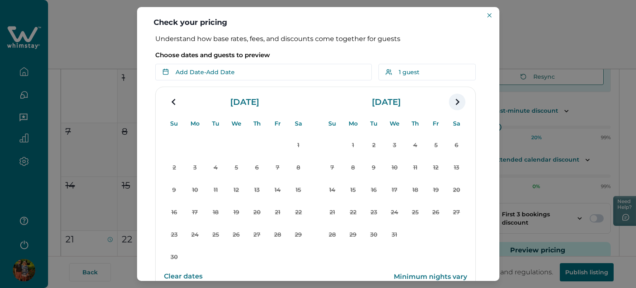
click at [459, 103] on icon "navigation button" at bounding box center [456, 101] width 13 height 15
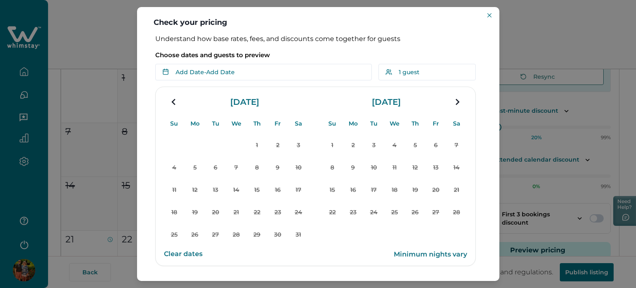
click at [459, 103] on icon "navigation button" at bounding box center [456, 101] width 13 height 15
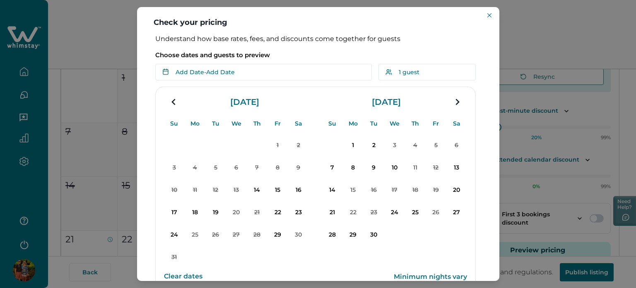
click at [459, 103] on icon "navigation button" at bounding box center [456, 101] width 13 height 15
click at [490, 13] on button "Close" at bounding box center [489, 15] width 10 height 10
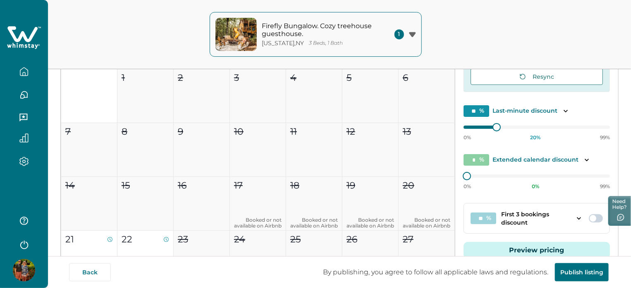
click at [20, 73] on icon "button" at bounding box center [23, 71] width 9 height 9
click at [20, 72] on icon "button" at bounding box center [23, 71] width 9 height 9
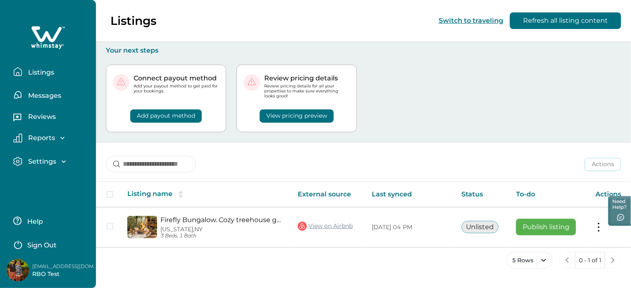
drag, startPoint x: 20, startPoint y: 72, endPoint x: 26, endPoint y: 72, distance: 6.7
click at [20, 72] on icon "button" at bounding box center [17, 71] width 9 height 9
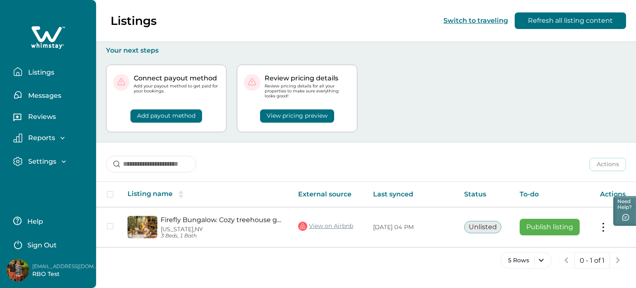
click at [28, 72] on p "Listings" at bounding box center [40, 72] width 29 height 8
click at [288, 112] on button "View pricing preview" at bounding box center [297, 115] width 74 height 13
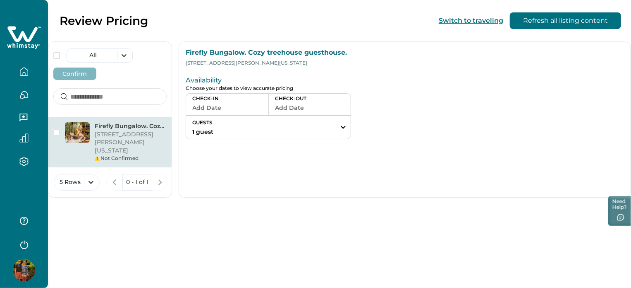
click at [262, 112] on button "Add Date" at bounding box center [227, 108] width 70 height 12
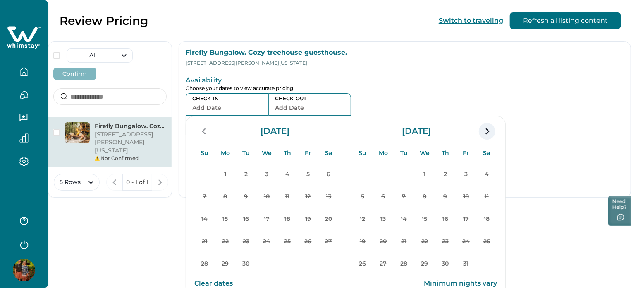
click at [494, 137] on icon "navigation button" at bounding box center [487, 131] width 13 height 15
click at [553, 78] on div at bounding box center [543, 106] width 161 height 66
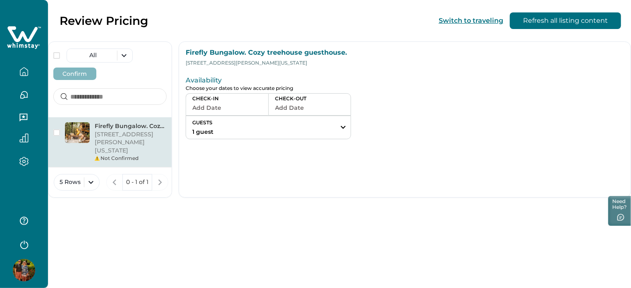
click at [23, 77] on button "button" at bounding box center [24, 71] width 35 height 17
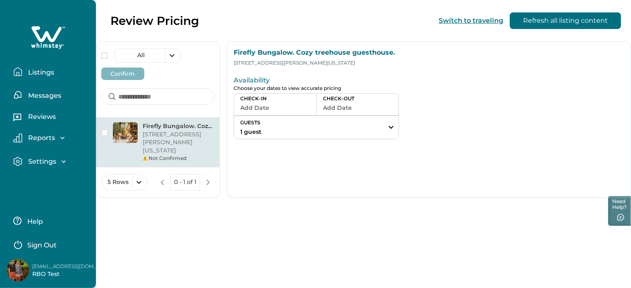
click at [23, 77] on button "Listings" at bounding box center [51, 71] width 76 height 17
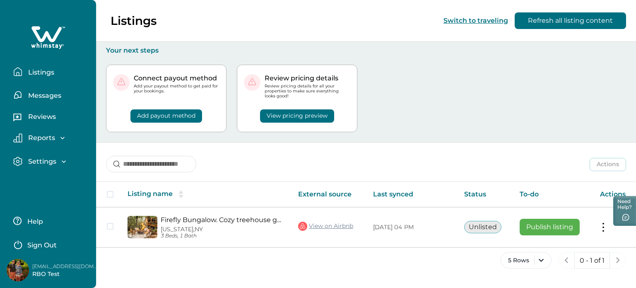
click at [63, 192] on div "Listings Messages Reviews Reports Earnings Reservations Payouts Settings Profil…" at bounding box center [48, 144] width 96 height 288
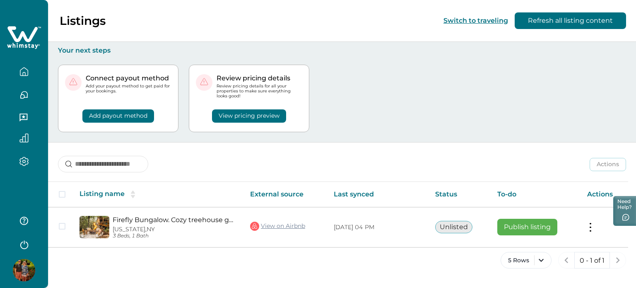
click at [242, 112] on button "View pricing preview" at bounding box center [249, 115] width 74 height 13
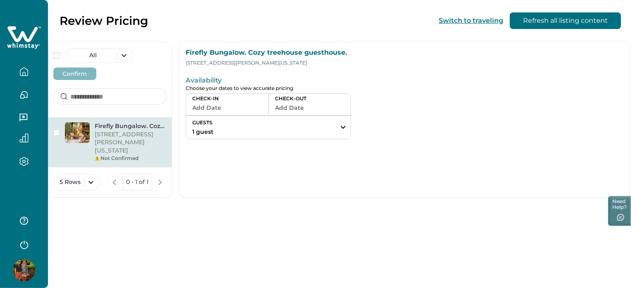
click at [255, 108] on button "Add Date" at bounding box center [227, 108] width 70 height 12
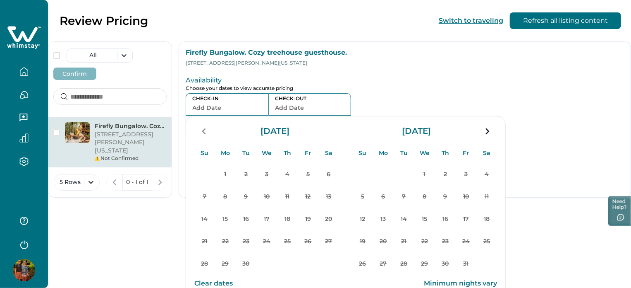
click at [172, 216] on div "Firefly Bungalow. Cozy treehouse guesthouse. [STREET_ADDRESS][PERSON_NAME][US_S…" at bounding box center [109, 194] width 123 height 155
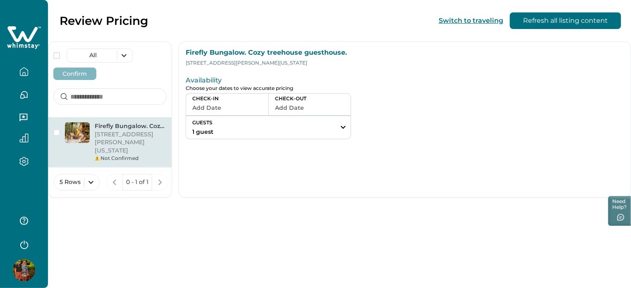
click at [22, 74] on icon "button" at bounding box center [23, 71] width 9 height 9
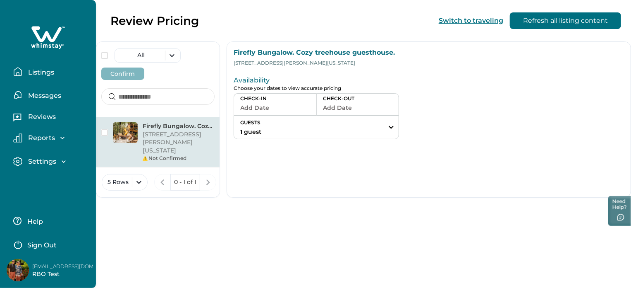
click at [22, 74] on button "Listings" at bounding box center [51, 71] width 76 height 17
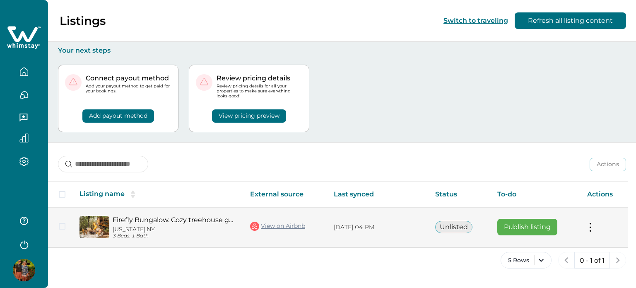
click at [539, 228] on button "Publish listing" at bounding box center [527, 226] width 60 height 17
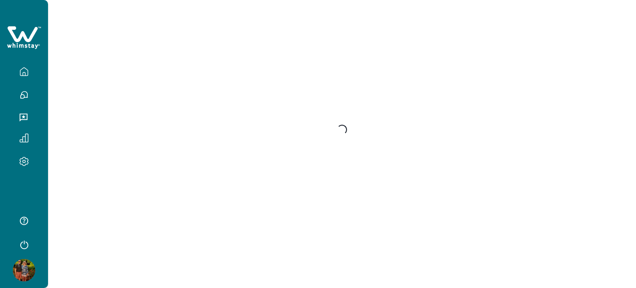
click at [25, 81] on div at bounding box center [24, 91] width 35 height 23
click at [24, 74] on button "button" at bounding box center [24, 71] width 35 height 17
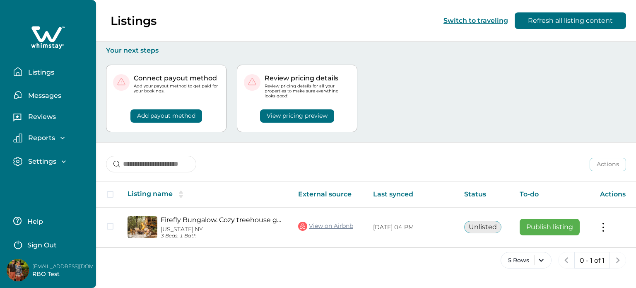
click at [24, 74] on button "Listings" at bounding box center [51, 71] width 76 height 17
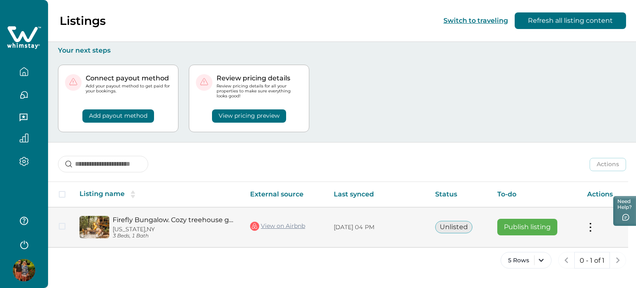
click at [607, 230] on td "Actions View listing on Whimstay Publish listing View listing details" at bounding box center [604, 227] width 48 height 40
click at [592, 227] on button at bounding box center [590, 227] width 7 height 9
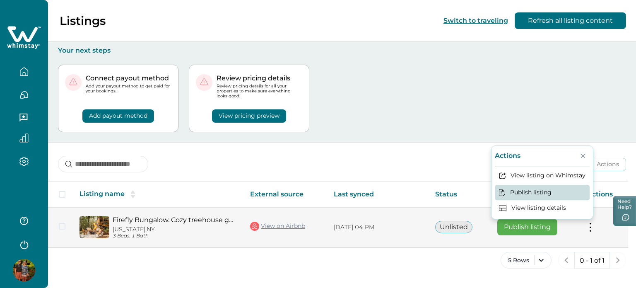
click at [549, 191] on button "Publish listing" at bounding box center [541, 192] width 95 height 15
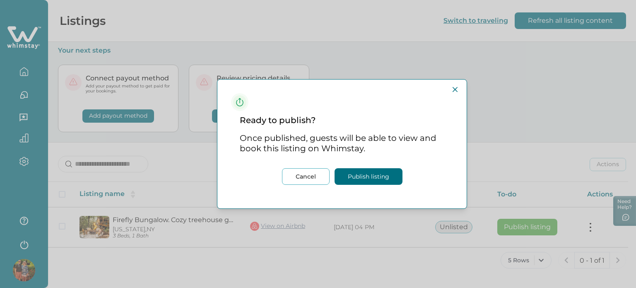
click at [361, 175] on button "Publish listing" at bounding box center [368, 176] width 68 height 17
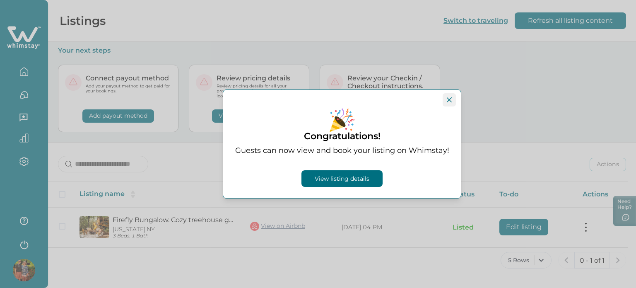
click at [446, 99] on icon "Close" at bounding box center [448, 99] width 5 height 5
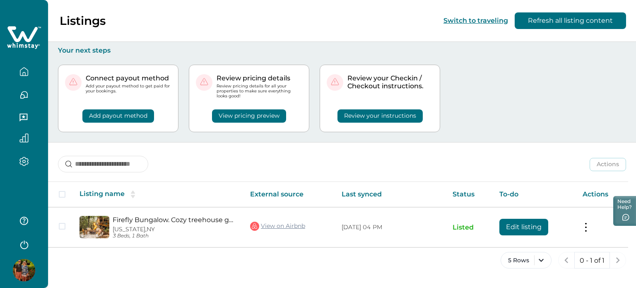
click at [264, 118] on button "View pricing preview" at bounding box center [249, 115] width 74 height 13
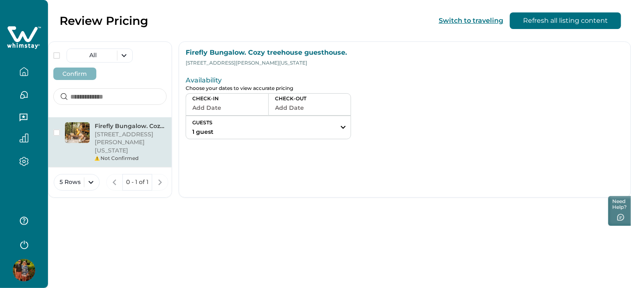
click at [262, 106] on button "Add Date" at bounding box center [227, 108] width 70 height 12
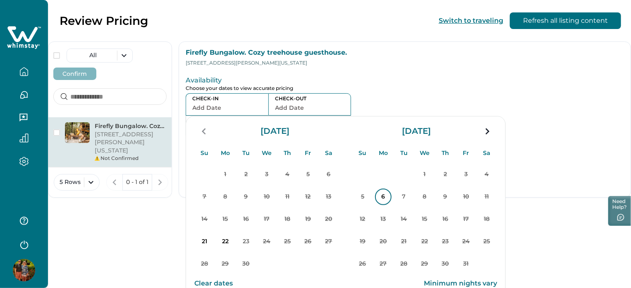
click at [392, 201] on p "6" at bounding box center [383, 196] width 17 height 17
click at [413, 202] on p "7" at bounding box center [404, 196] width 17 height 17
